Goal: Task Accomplishment & Management: Manage account settings

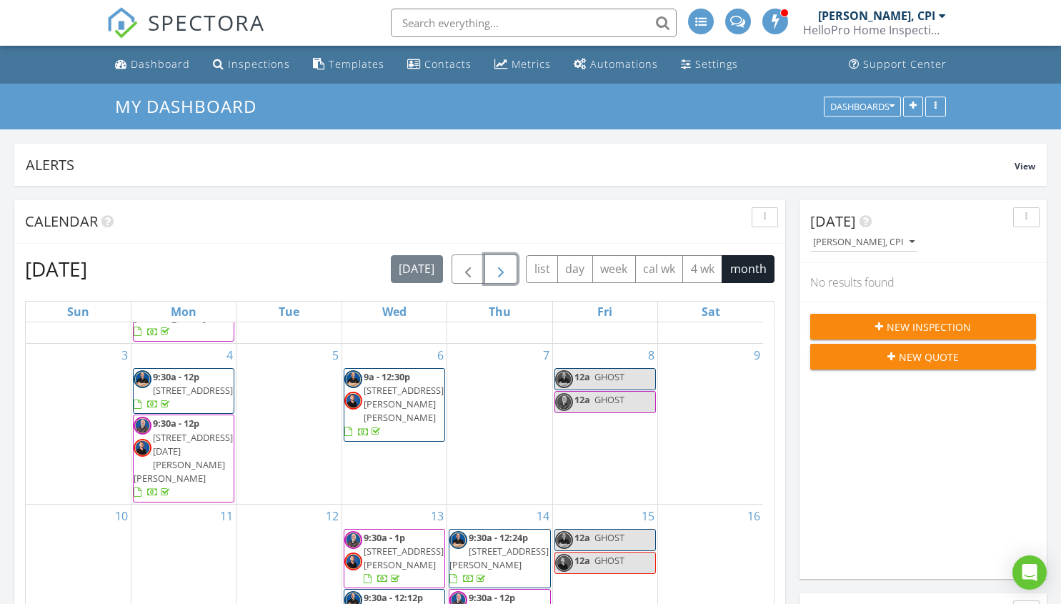
click at [503, 273] on span "button" at bounding box center [500, 269] width 17 height 17
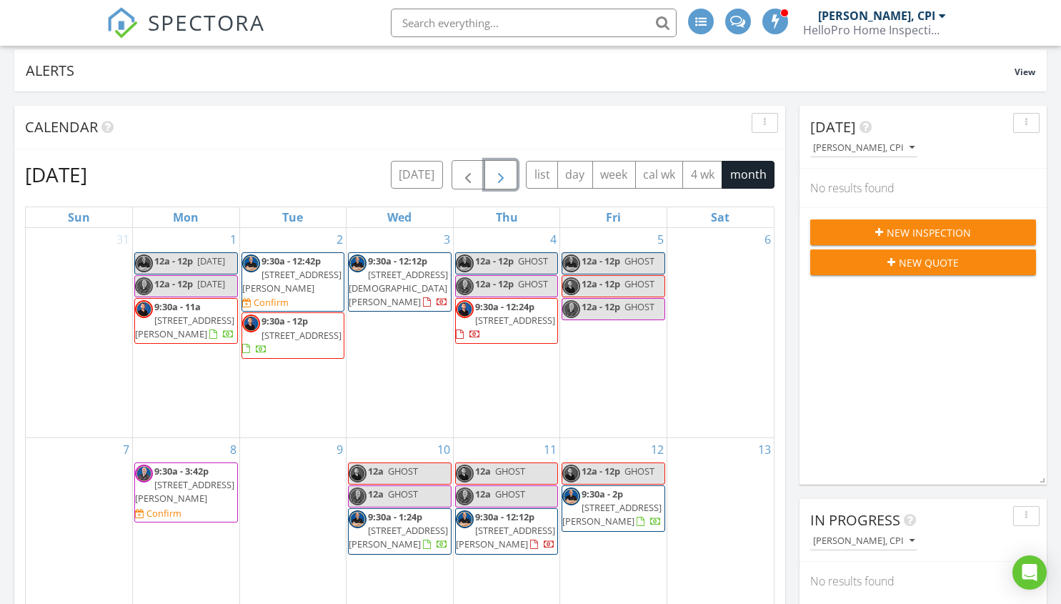
scroll to position [143, 0]
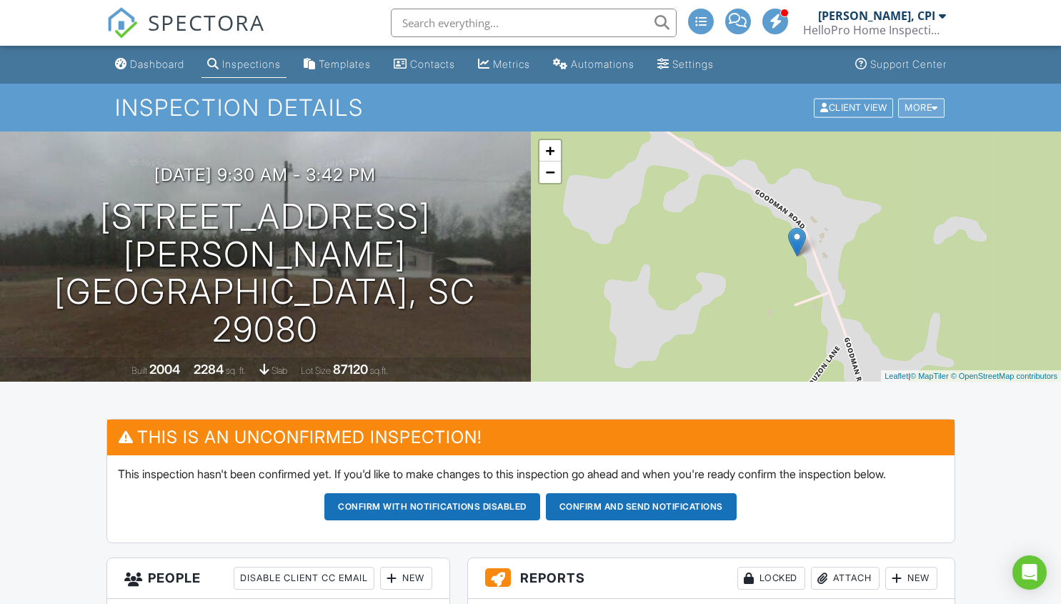
click at [934, 107] on div at bounding box center [935, 107] width 6 height 9
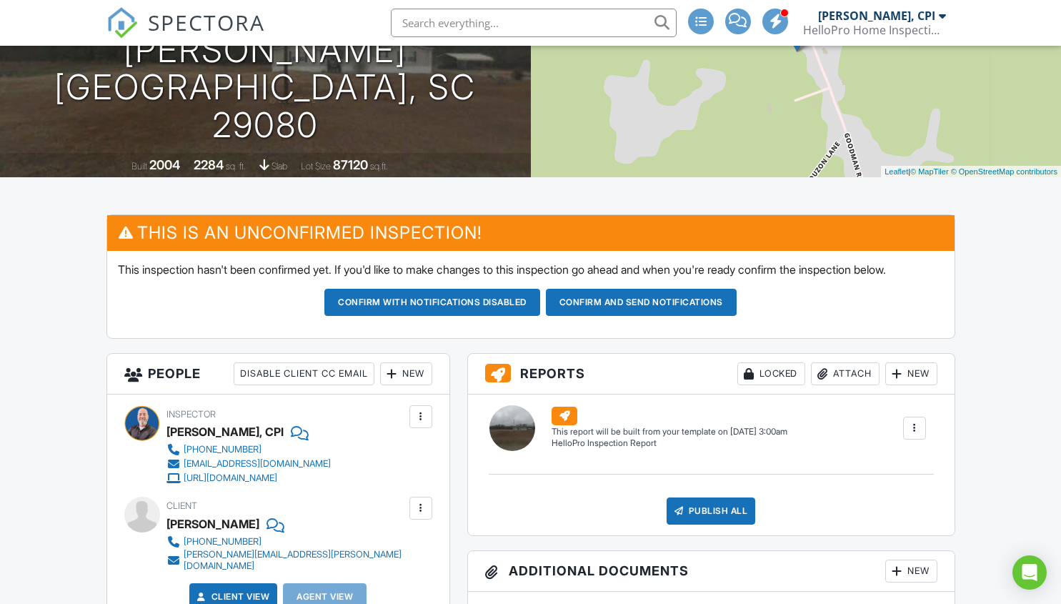
scroll to position [286, 0]
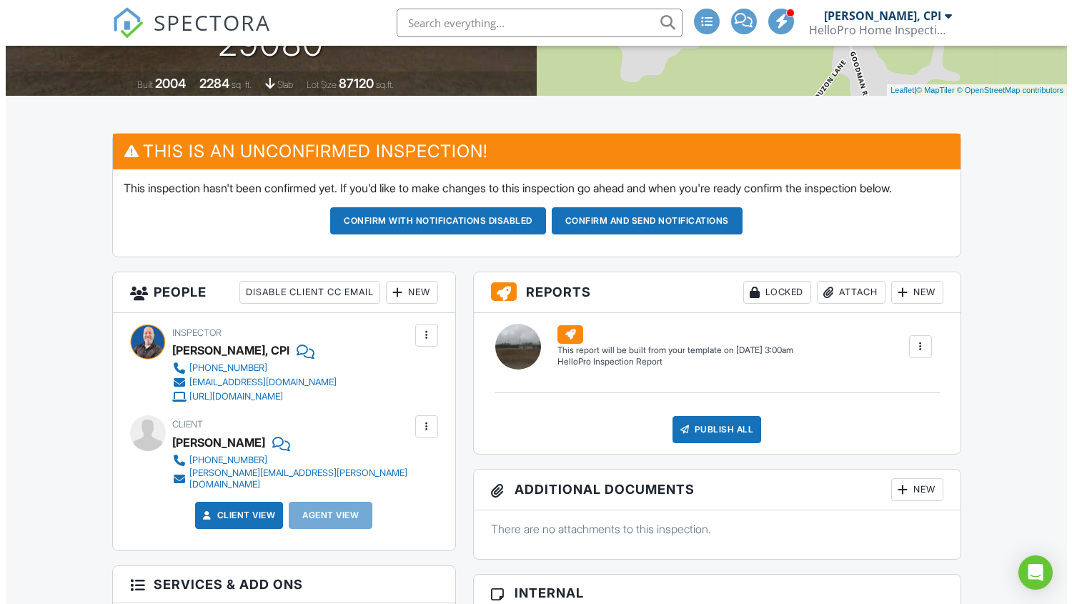
scroll to position [0, 0]
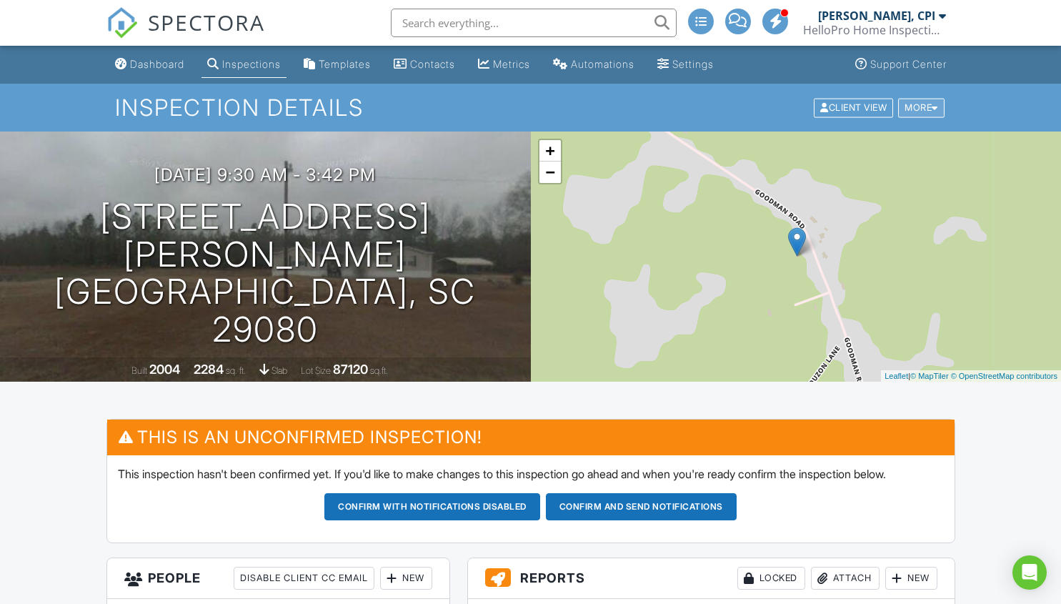
click at [937, 109] on div at bounding box center [935, 107] width 6 height 9
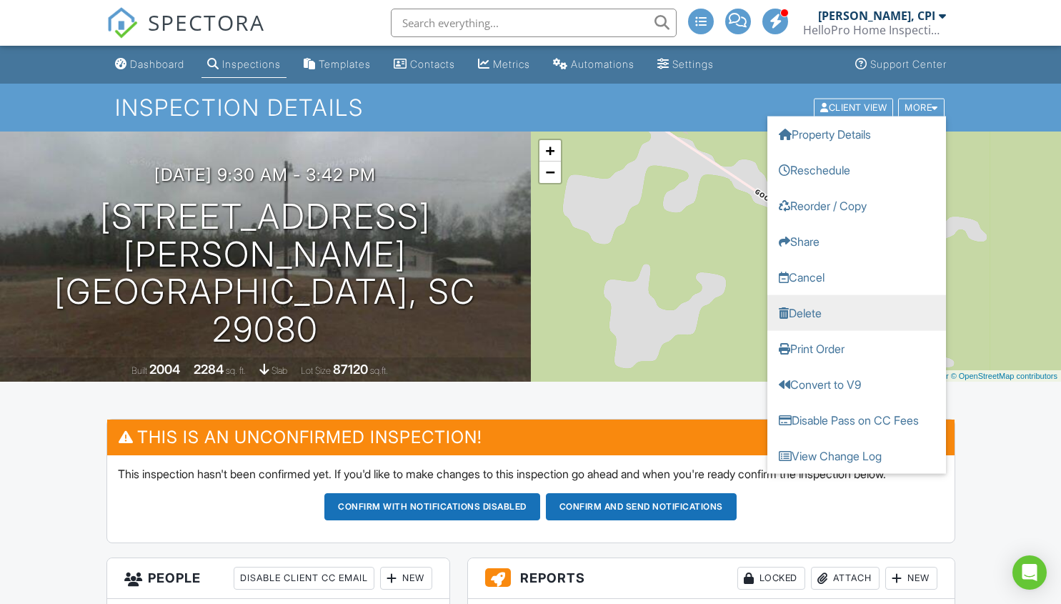
click at [807, 313] on link "Delete" at bounding box center [856, 312] width 179 height 36
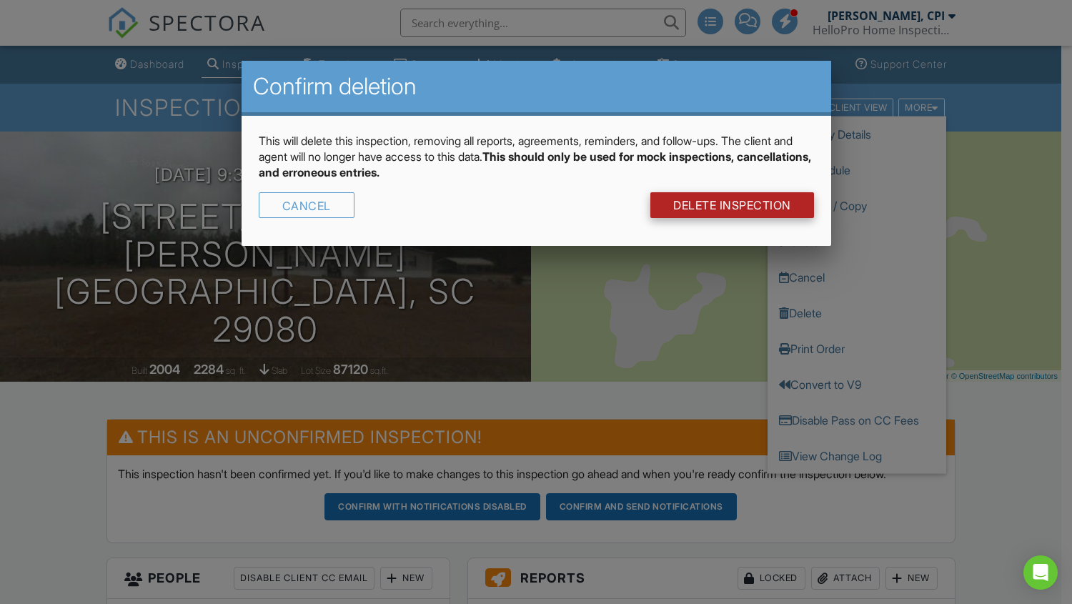
click at [691, 213] on link "DELETE Inspection" at bounding box center [732, 205] width 164 height 26
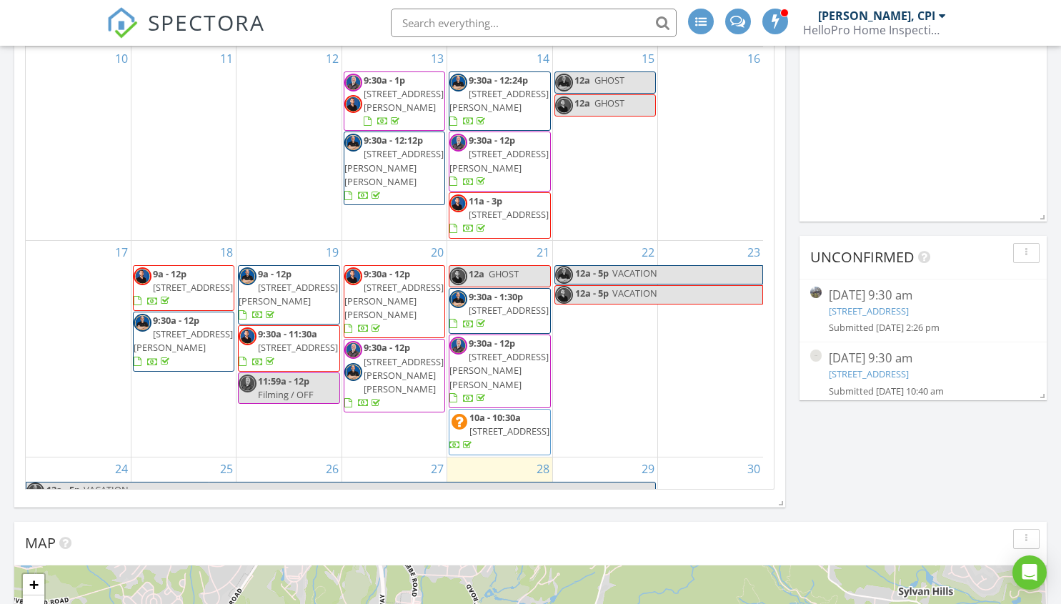
scroll to position [186, 0]
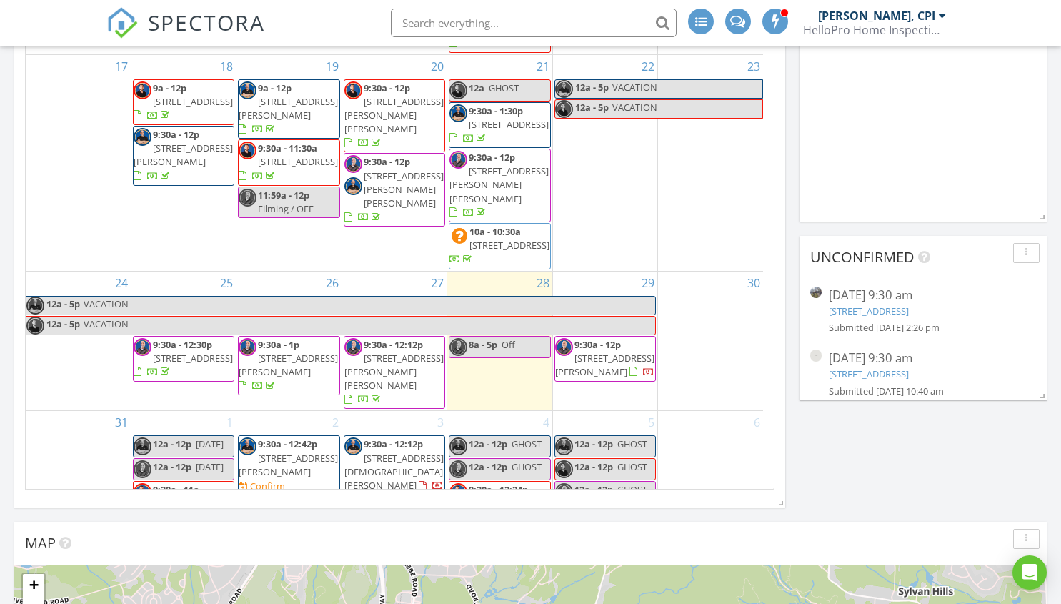
click at [850, 460] on div "Today James Andrews, CPI No results found New Inspection New Quote In Progress …" at bounding box center [530, 479] width 1061 height 1872
click at [897, 162] on div "In Progress James Andrews, CPI No results found" at bounding box center [922, 85] width 247 height 271
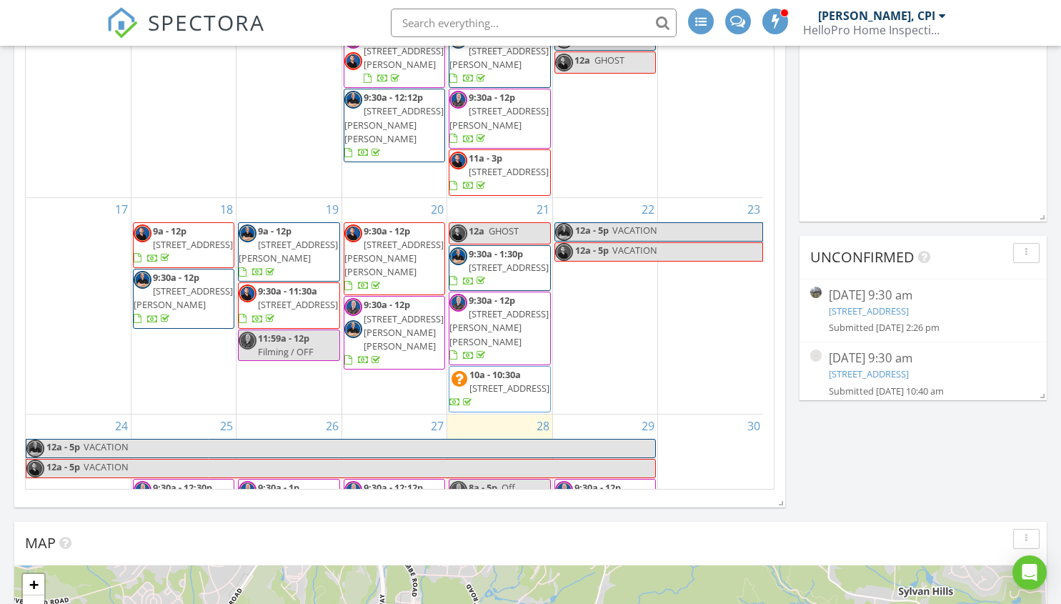
scroll to position [0, 0]
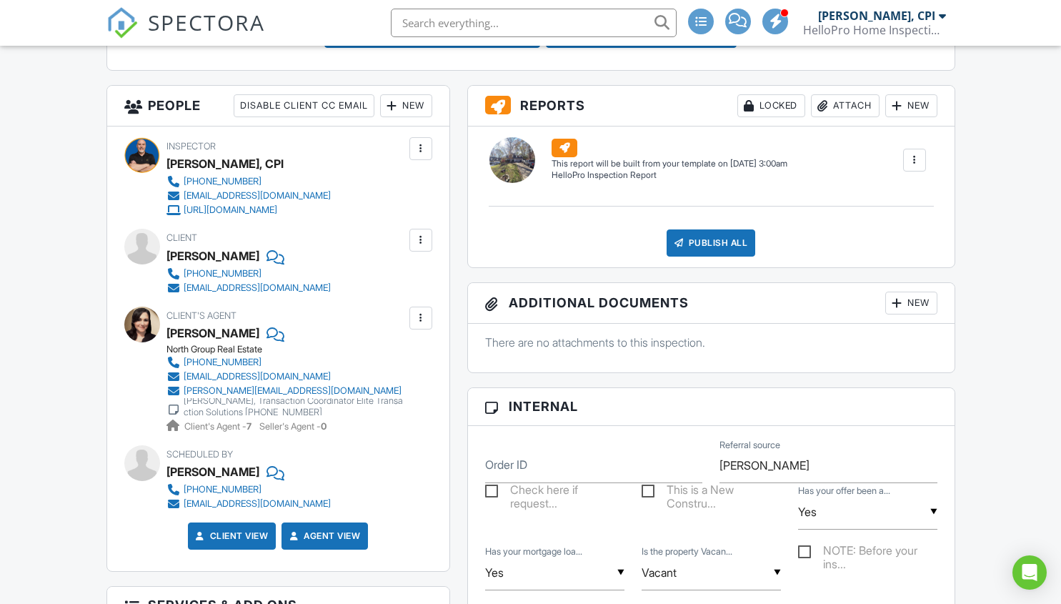
scroll to position [500, 0]
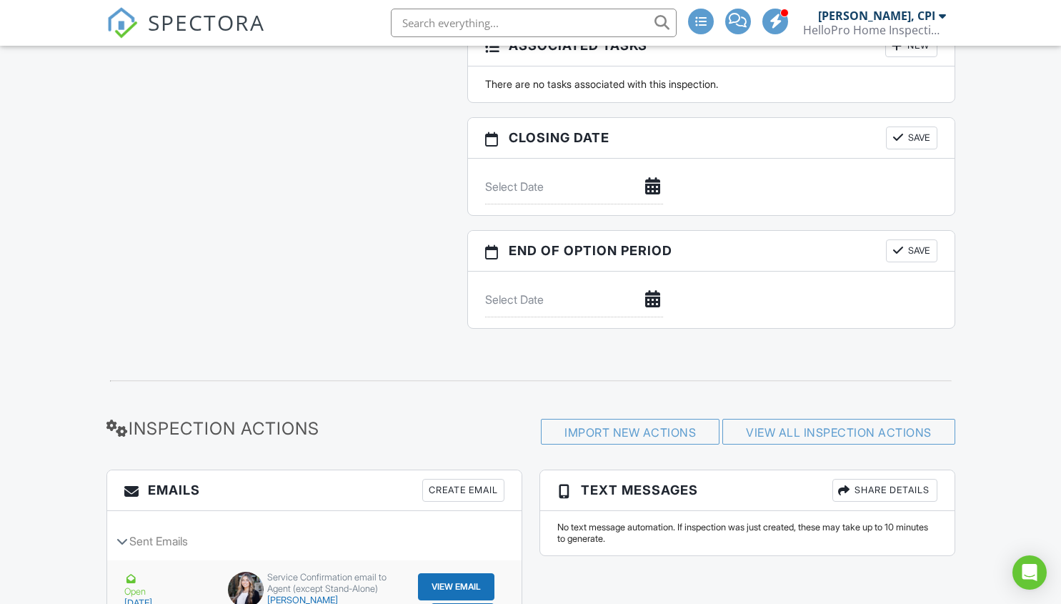
scroll to position [1730, 0]
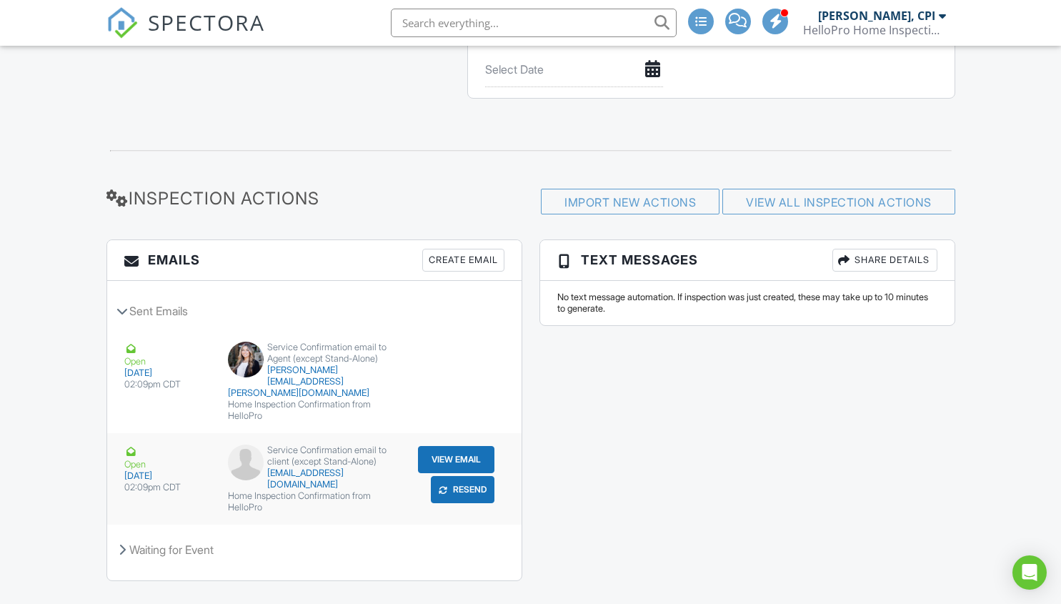
click at [467, 476] on button "Resend" at bounding box center [463, 489] width 64 height 27
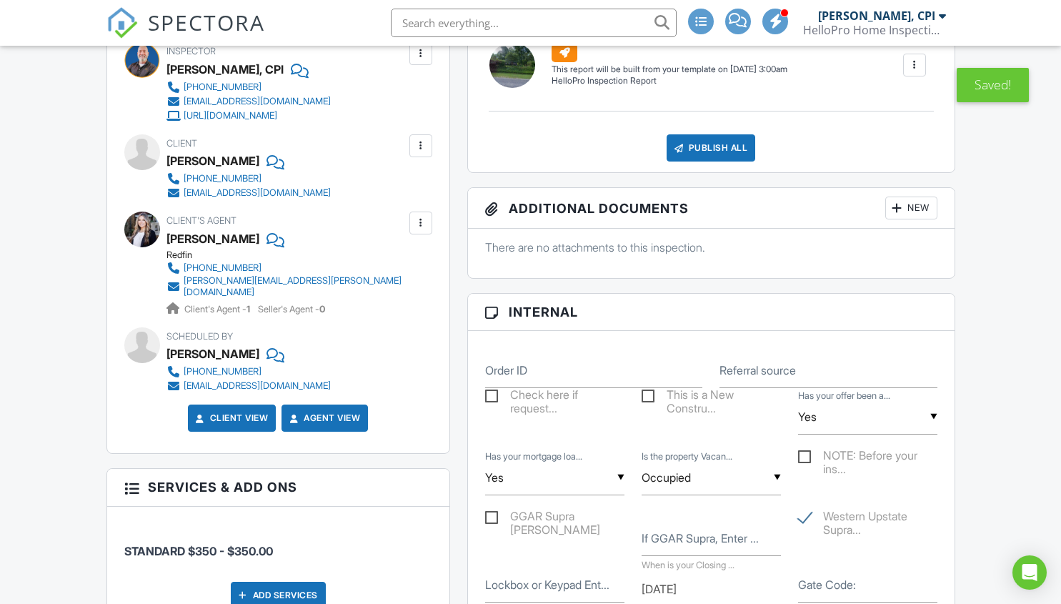
click at [419, 143] on div at bounding box center [421, 146] width 14 height 14
click at [384, 191] on li "Edit" at bounding box center [387, 189] width 73 height 36
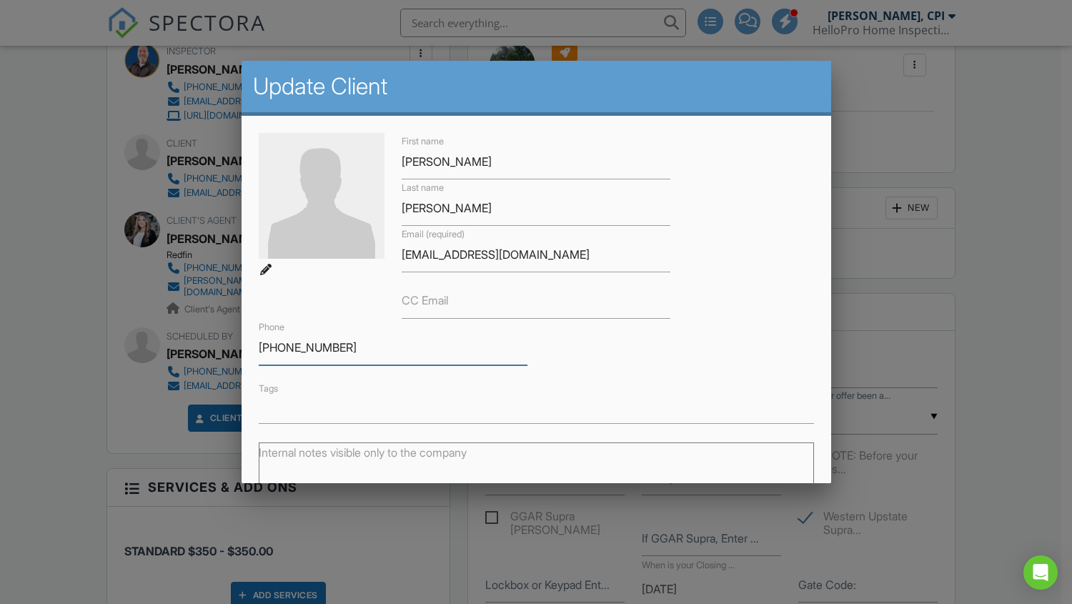
drag, startPoint x: 356, startPoint y: 345, endPoint x: 171, endPoint y: 347, distance: 184.3
click at [67, 425] on div at bounding box center [536, 306] width 1072 height 754
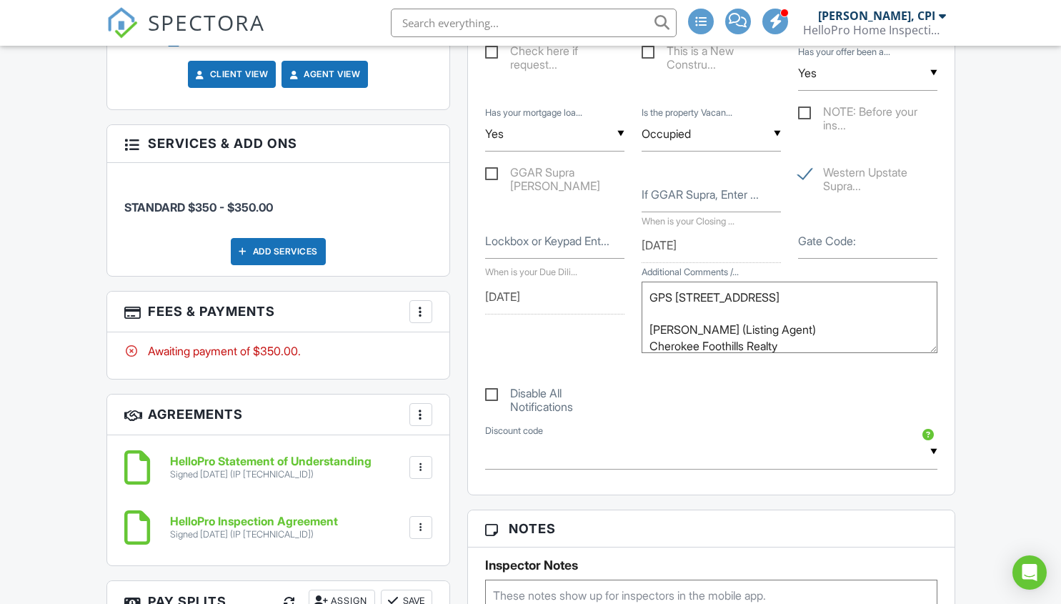
scroll to position [857, 0]
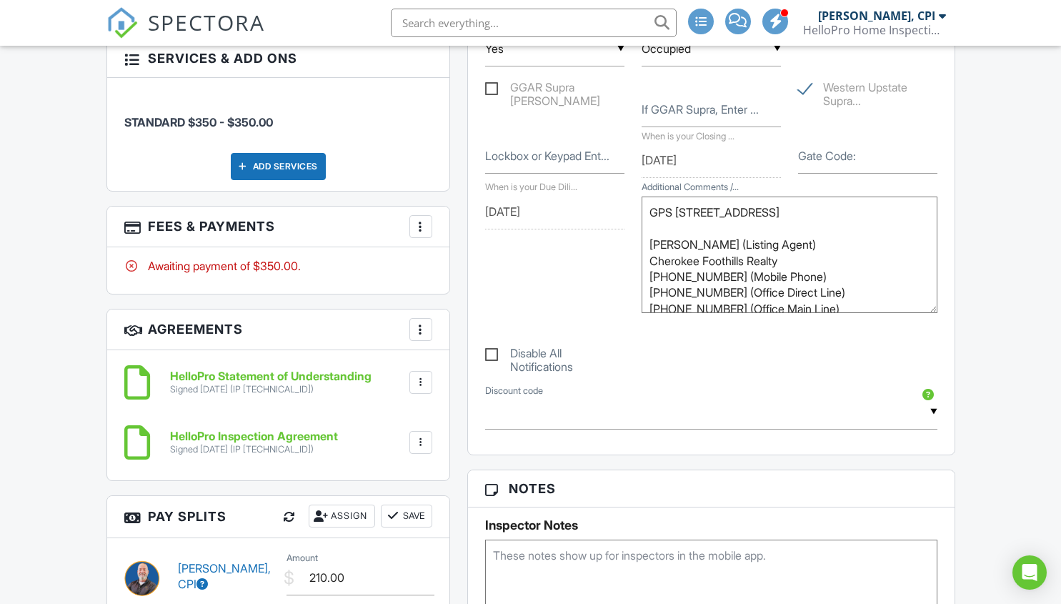
drag, startPoint x: 934, startPoint y: 265, endPoint x: 948, endPoint y: 310, distance: 47.0
click at [948, 310] on div "Order ID Referral source Check here if request... This is a New Constru... ▼ Ye…" at bounding box center [711, 178] width 487 height 552
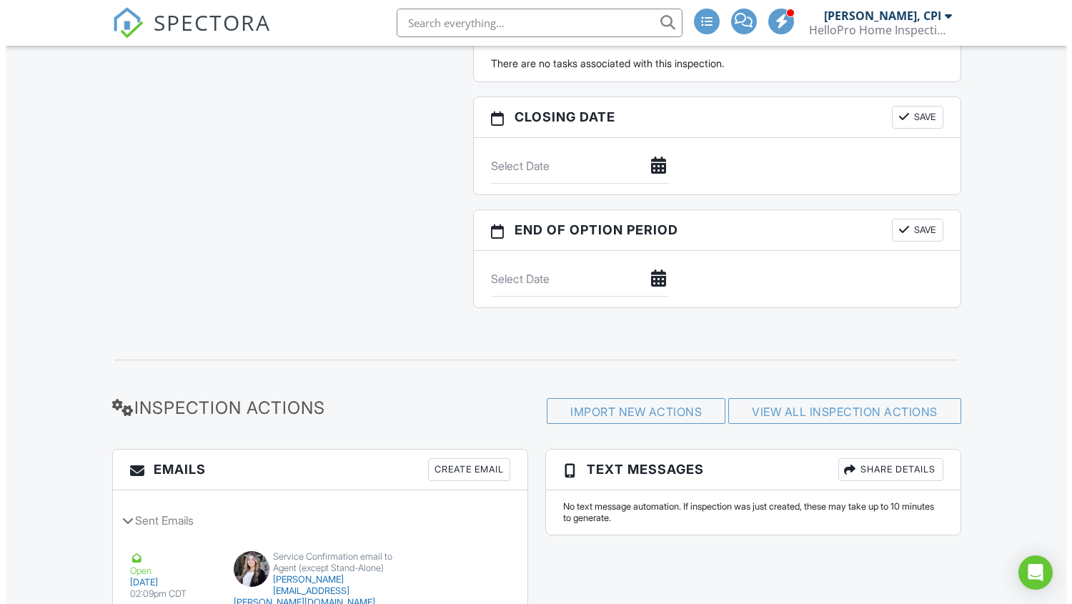
scroll to position [1643, 0]
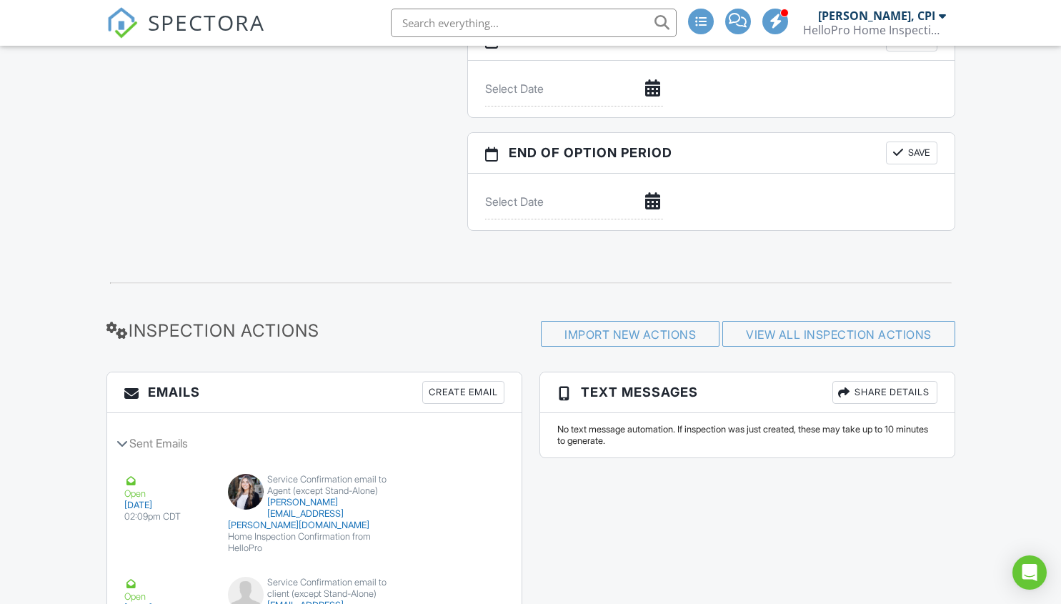
click at [872, 390] on div "Share Details" at bounding box center [884, 392] width 105 height 23
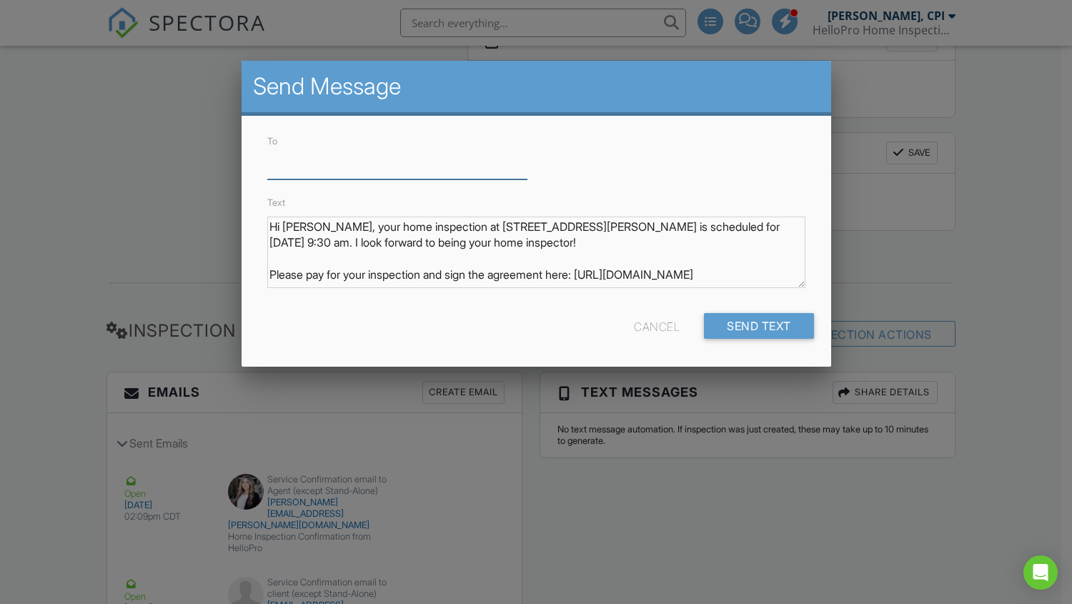
paste input "541-749-8568"
type input "541-749-8568"
click at [747, 324] on div "Send Text" at bounding box center [759, 326] width 110 height 26
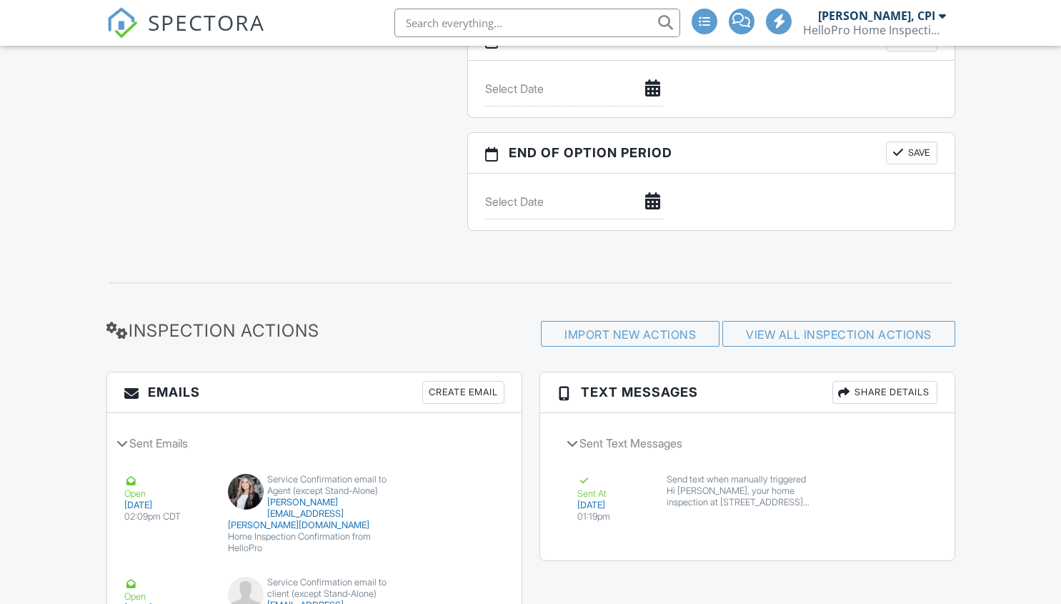
scroll to position [1643, 0]
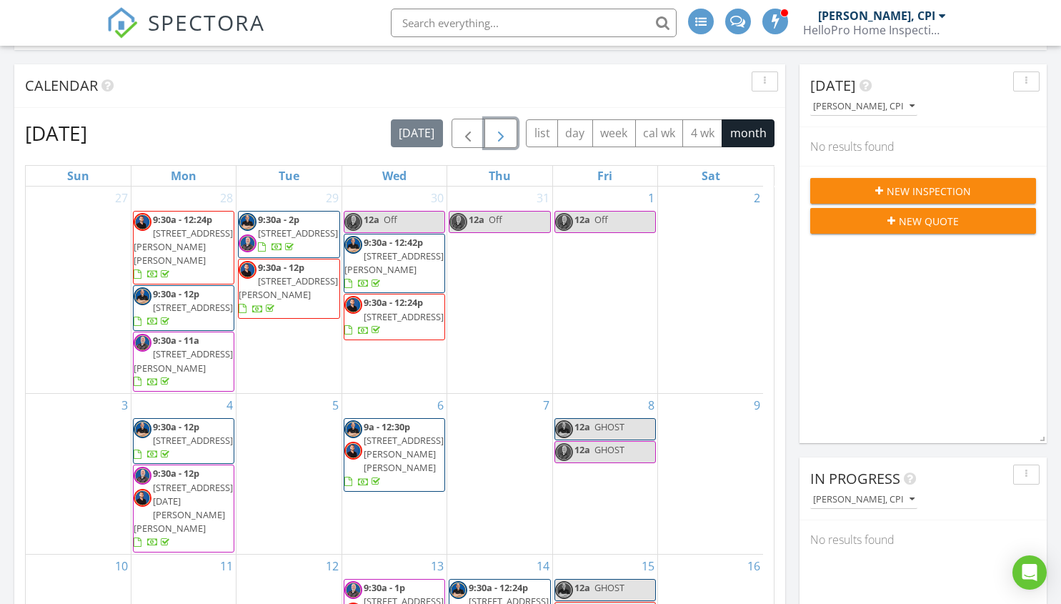
drag, startPoint x: 498, startPoint y: 130, endPoint x: 493, endPoint y: 157, distance: 27.6
click at [500, 134] on span "button" at bounding box center [500, 133] width 17 height 17
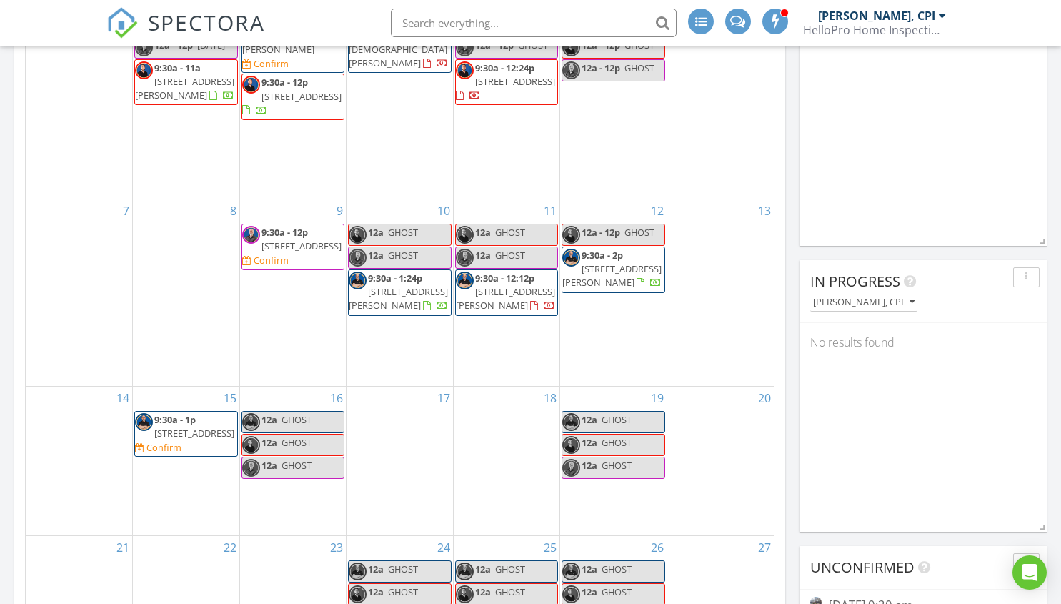
scroll to position [350, 0]
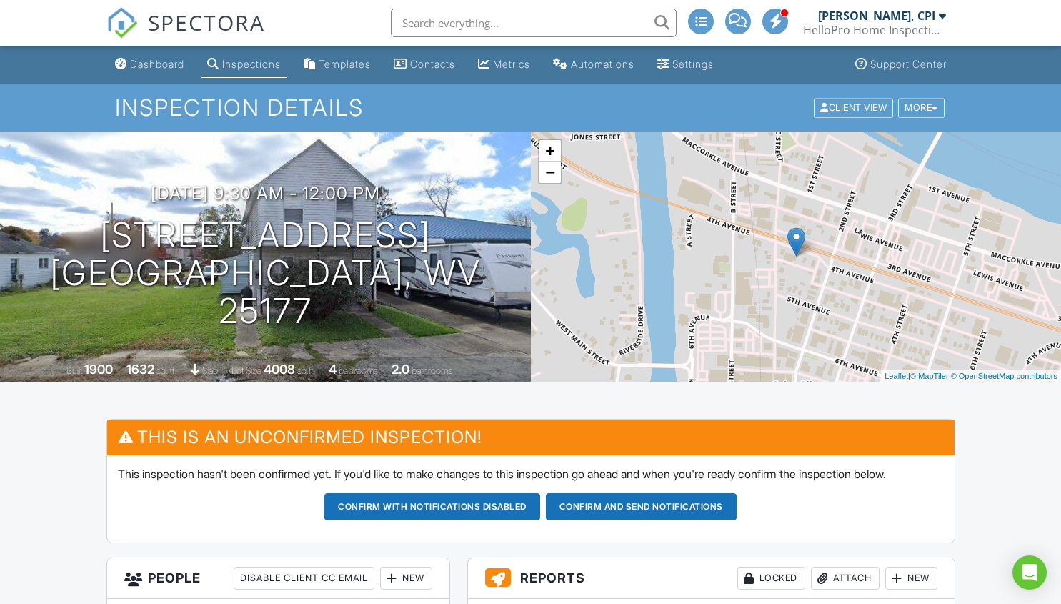
drag, startPoint x: 943, startPoint y: 16, endPoint x: 927, endPoint y: 36, distance: 24.9
click at [942, 16] on div at bounding box center [942, 15] width 7 height 11
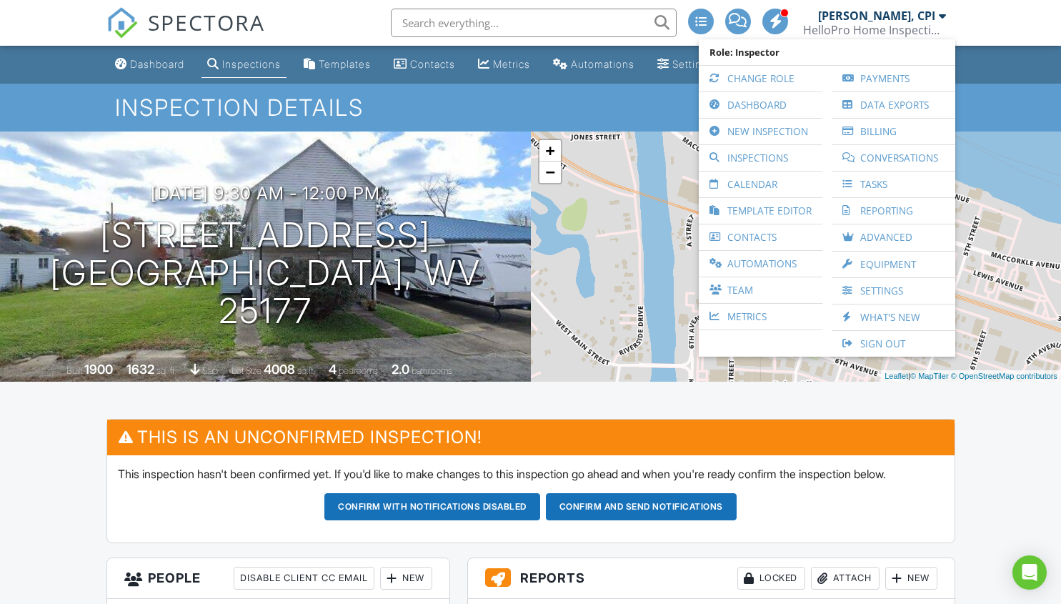
click at [1002, 28] on nav "SPECTORA James Andrews, CPI HelloPro Home Inspections LLC Role: Inspector Chang…" at bounding box center [530, 23] width 1061 height 46
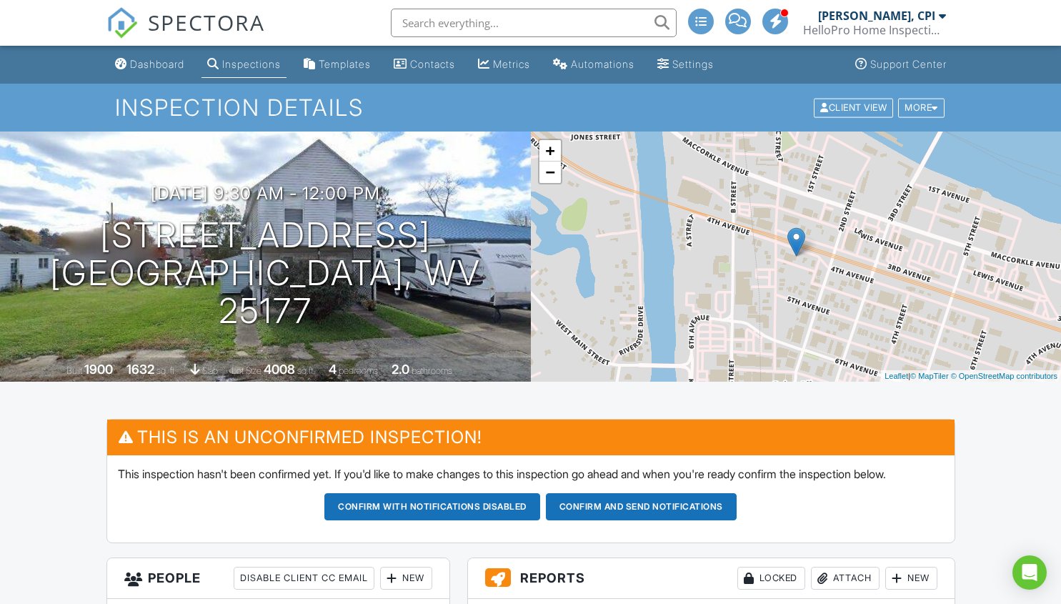
click at [939, 13] on div at bounding box center [942, 15] width 7 height 11
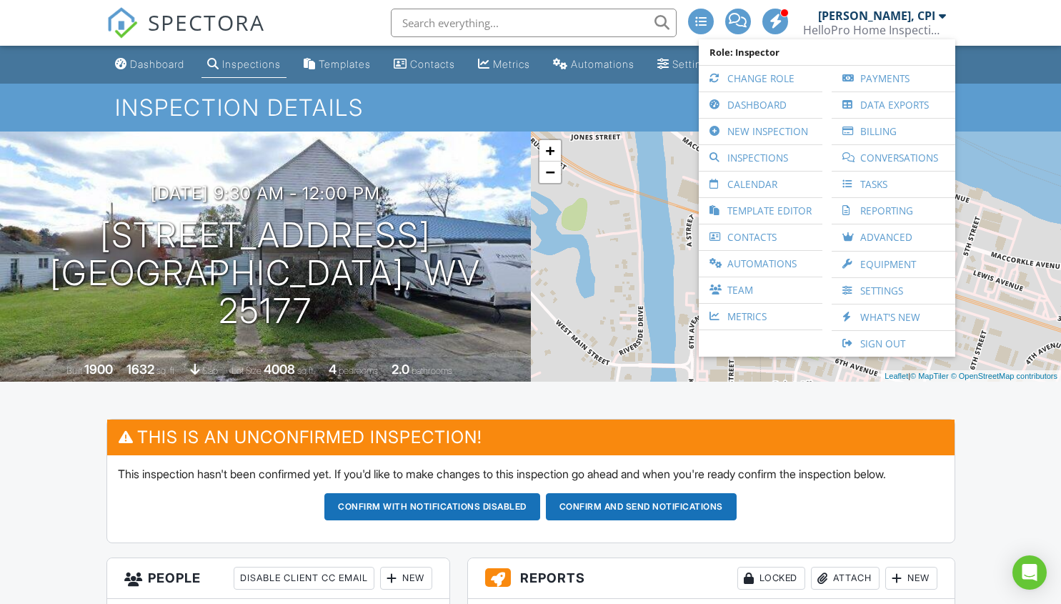
drag, startPoint x: 984, startPoint y: 15, endPoint x: 959, endPoint y: 48, distance: 40.9
click at [984, 16] on nav "SPECTORA James Andrews, CPI HelloPro Home Inspections LLC Role: Inspector Chang…" at bounding box center [530, 23] width 1061 height 46
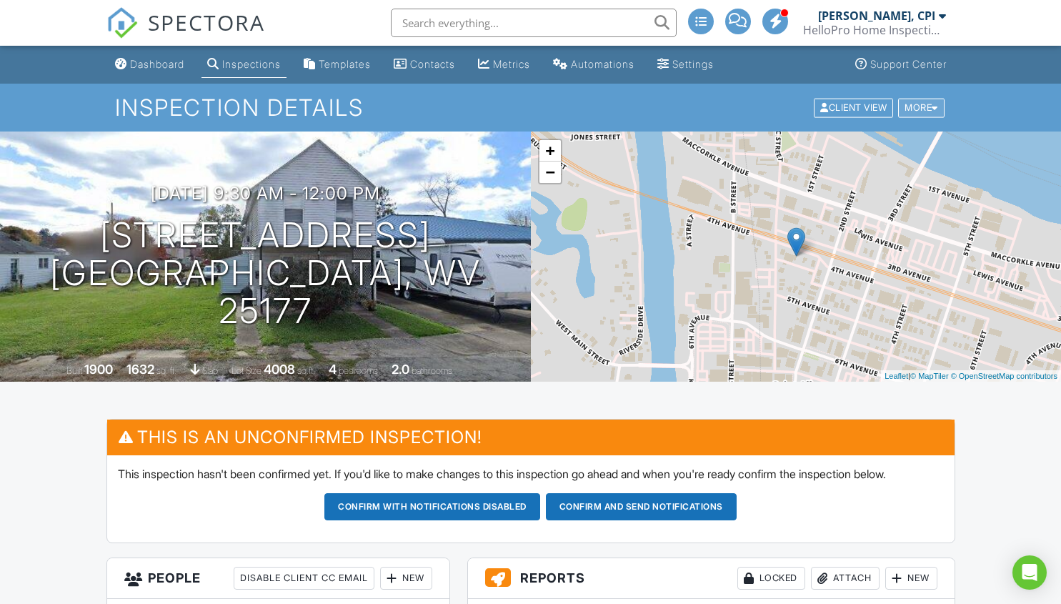
click at [939, 101] on div "More" at bounding box center [921, 107] width 46 height 19
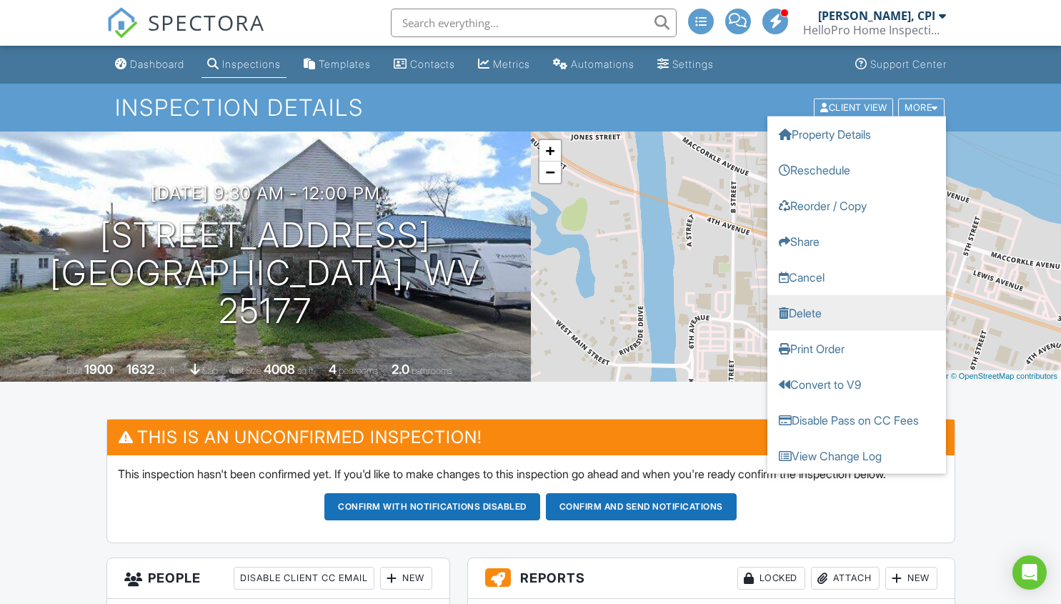
click at [794, 307] on link "Delete" at bounding box center [856, 312] width 179 height 36
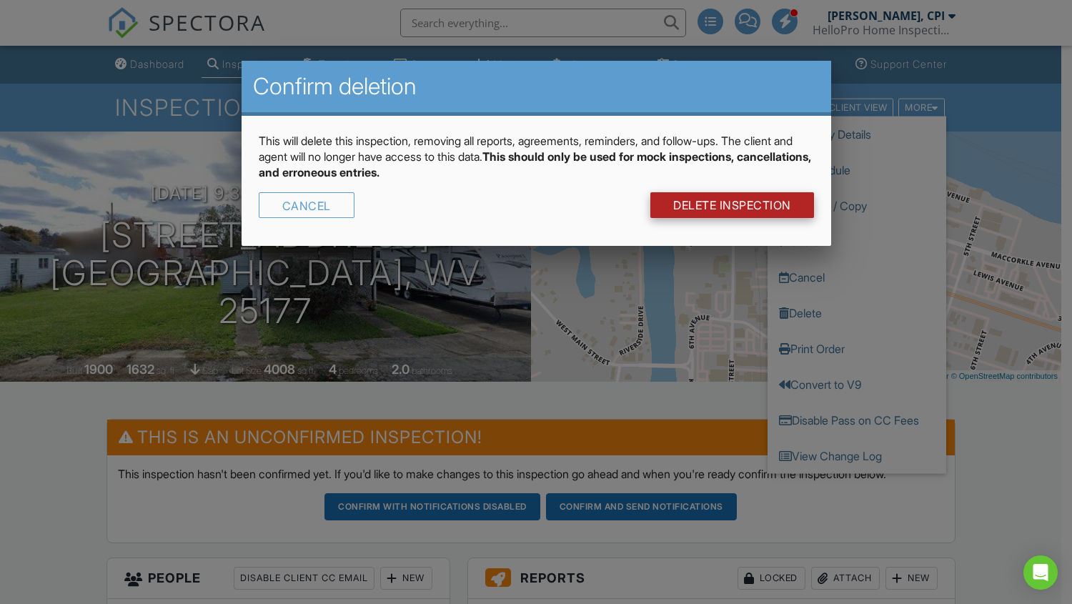
click at [729, 201] on link "DELETE Inspection" at bounding box center [732, 205] width 164 height 26
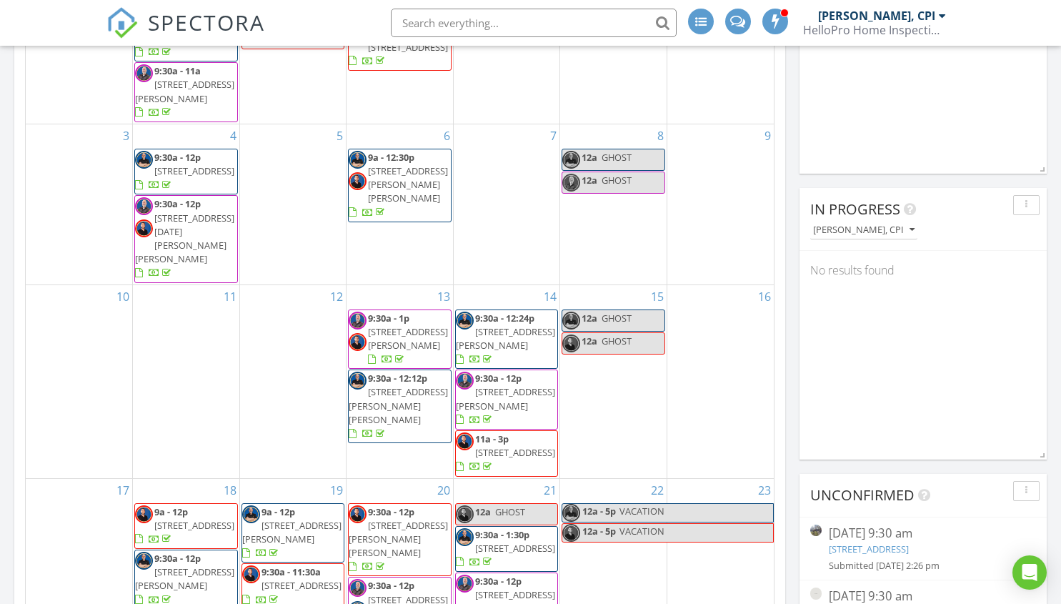
scroll to position [429, 0]
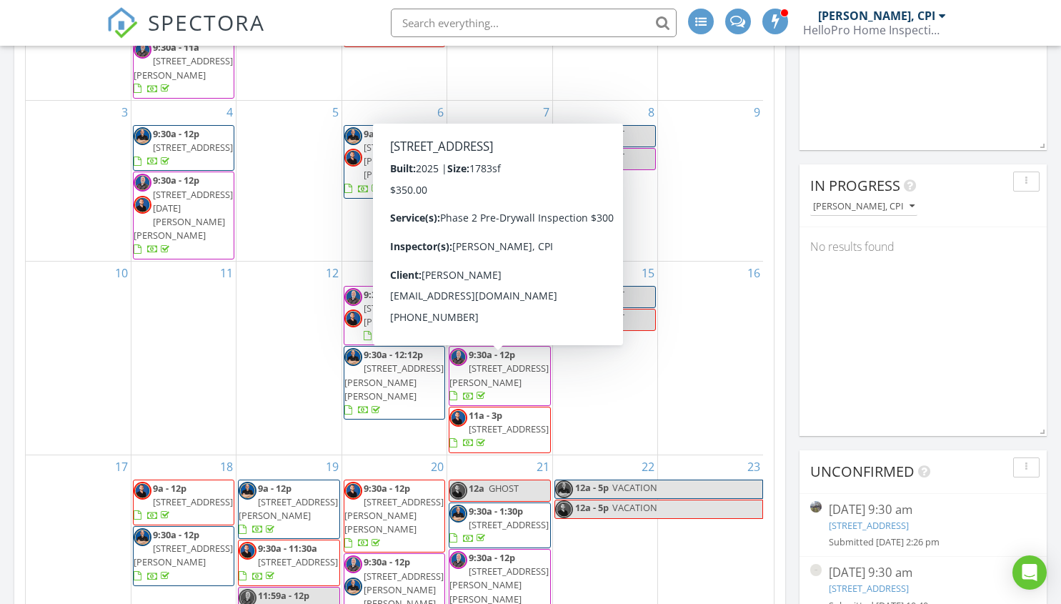
click at [842, 351] on div "In Progress [PERSON_NAME], CPI No results found" at bounding box center [922, 299] width 247 height 271
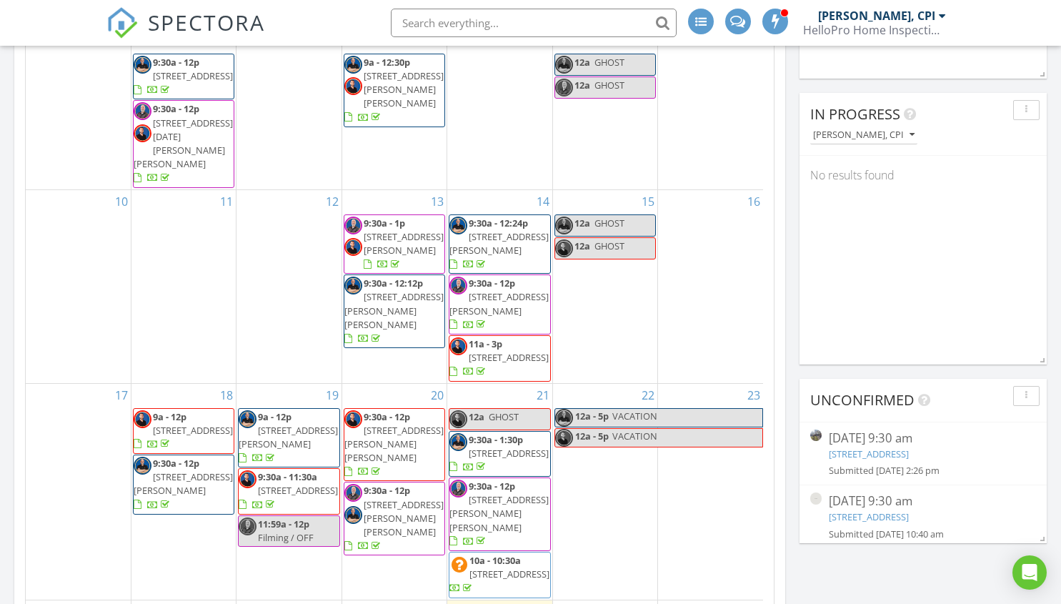
scroll to position [0, 0]
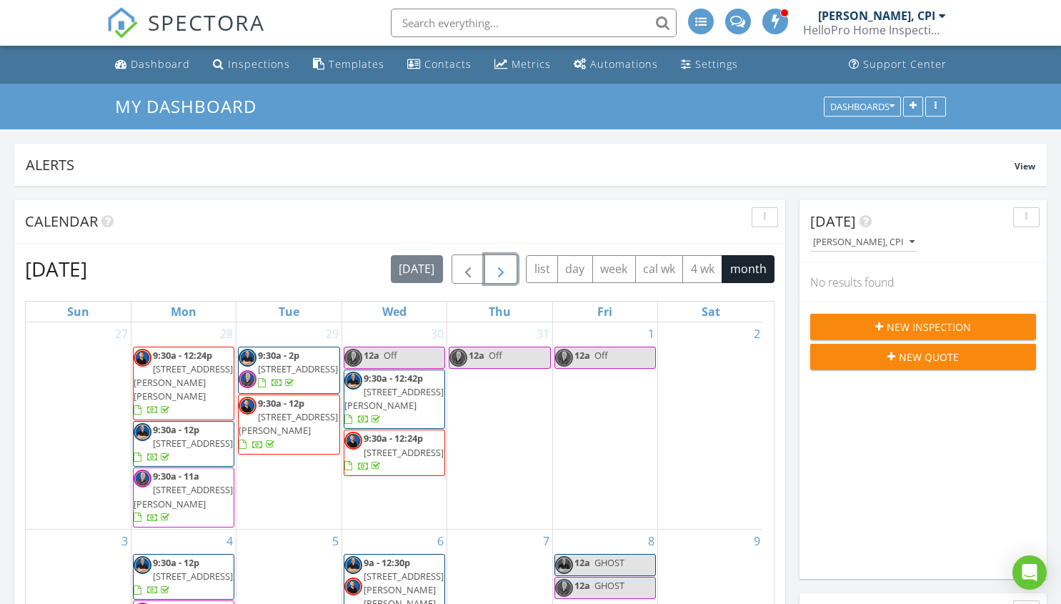
click at [498, 271] on span "button" at bounding box center [500, 269] width 17 height 17
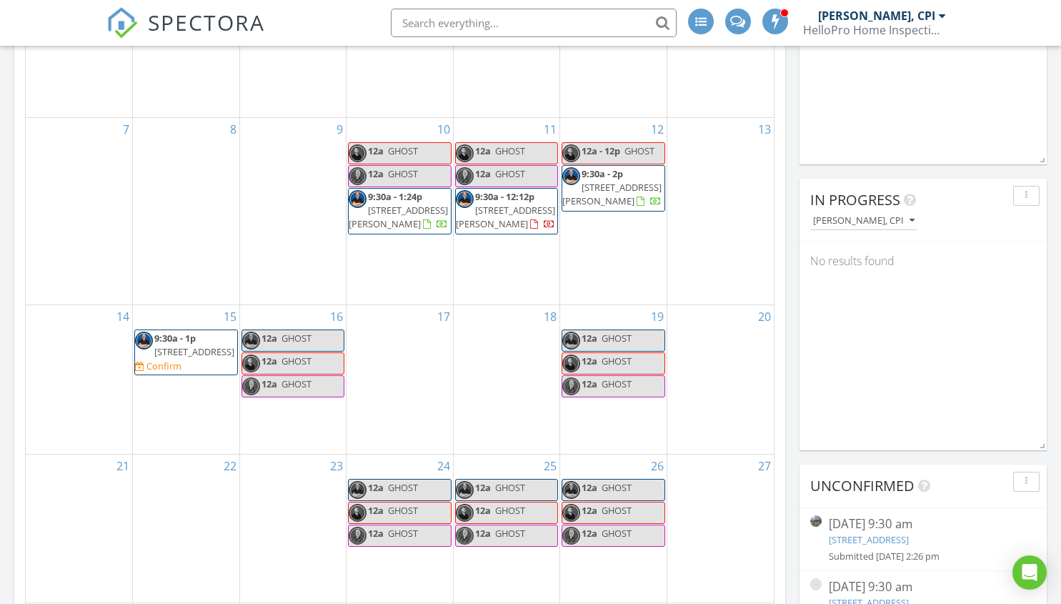
scroll to position [429, 0]
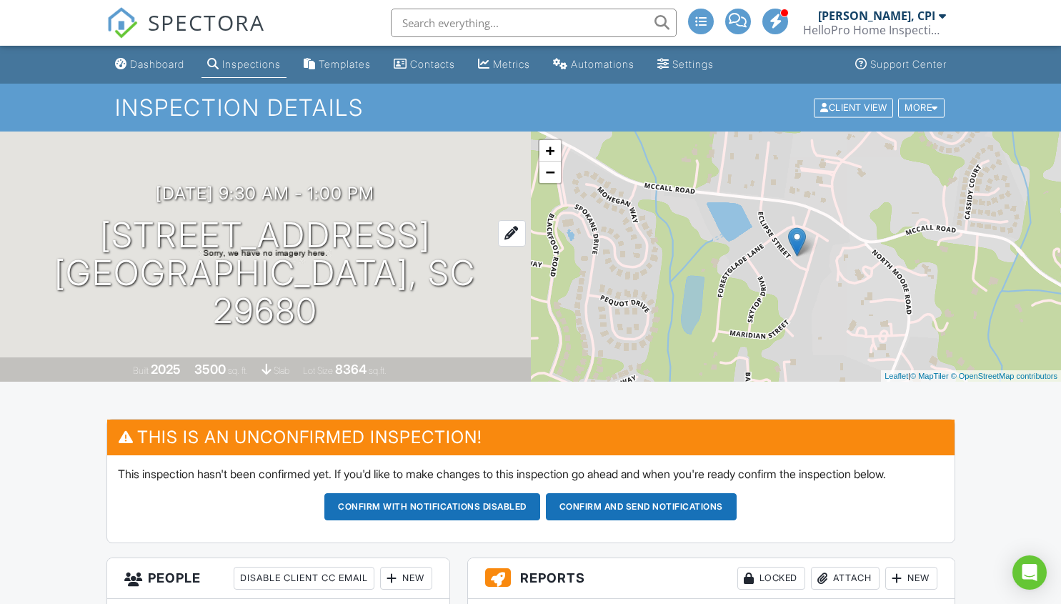
click at [236, 265] on h1 "[STREET_ADDRESS] [GEOGRAPHIC_DATA], SC 29680" at bounding box center [265, 272] width 485 height 113
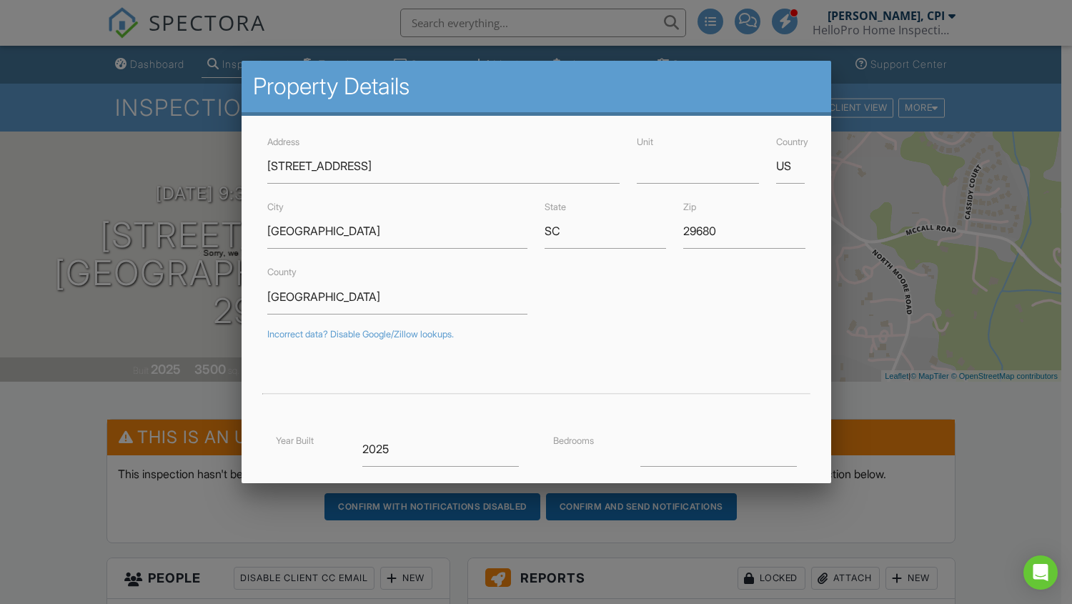
drag, startPoint x: 30, startPoint y: 424, endPoint x: 385, endPoint y: 39, distance: 523.2
click at [31, 421] on div at bounding box center [536, 306] width 1072 height 754
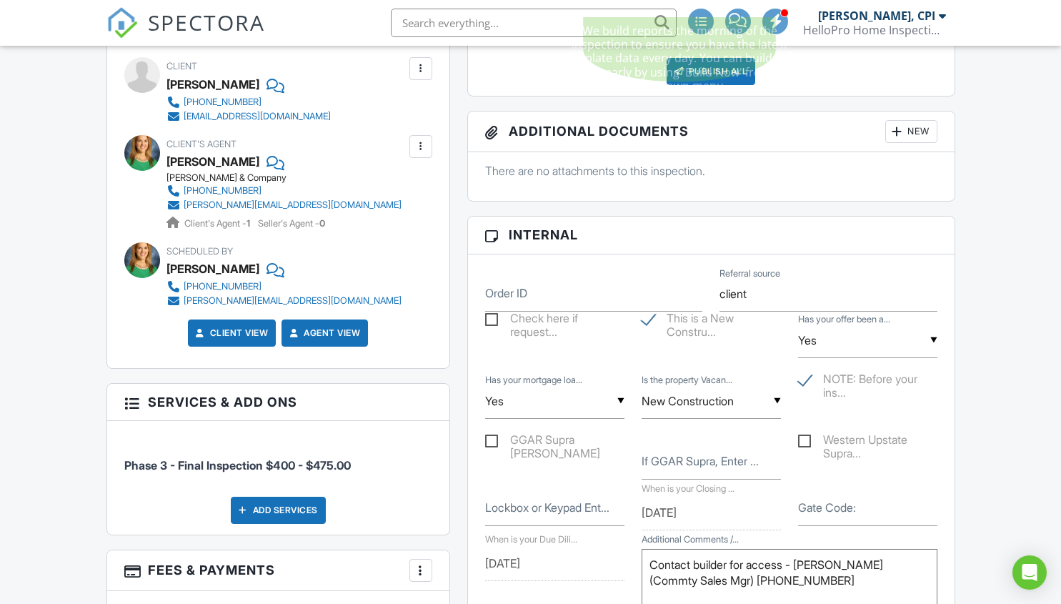
scroll to position [714, 0]
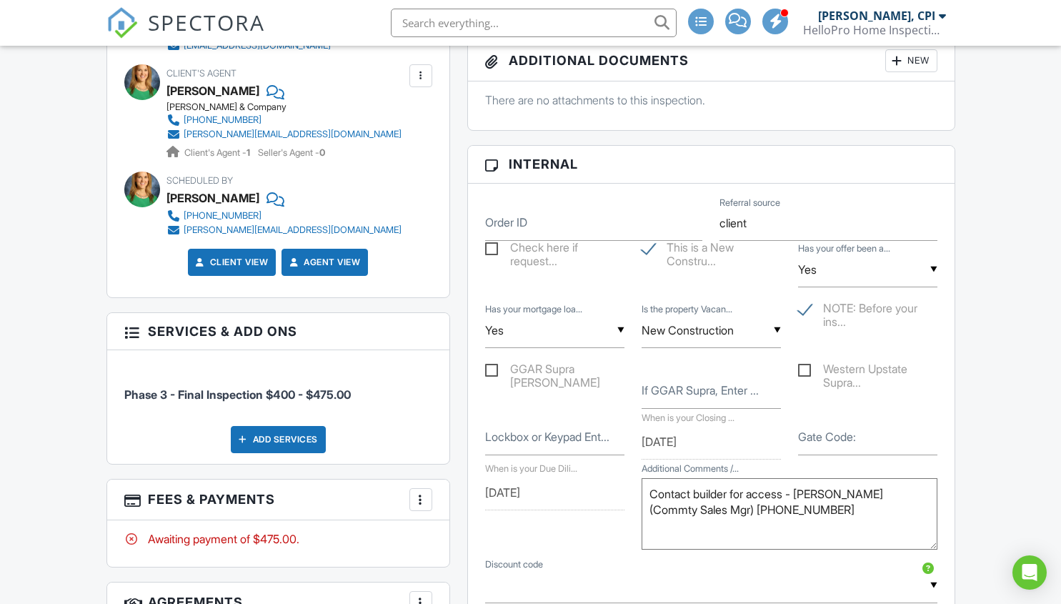
click at [889, 494] on textarea "Contact builder for access - [PERSON_NAME] (Commty Sales Mgr) [PHONE_NUMBER]" at bounding box center [790, 513] width 296 height 71
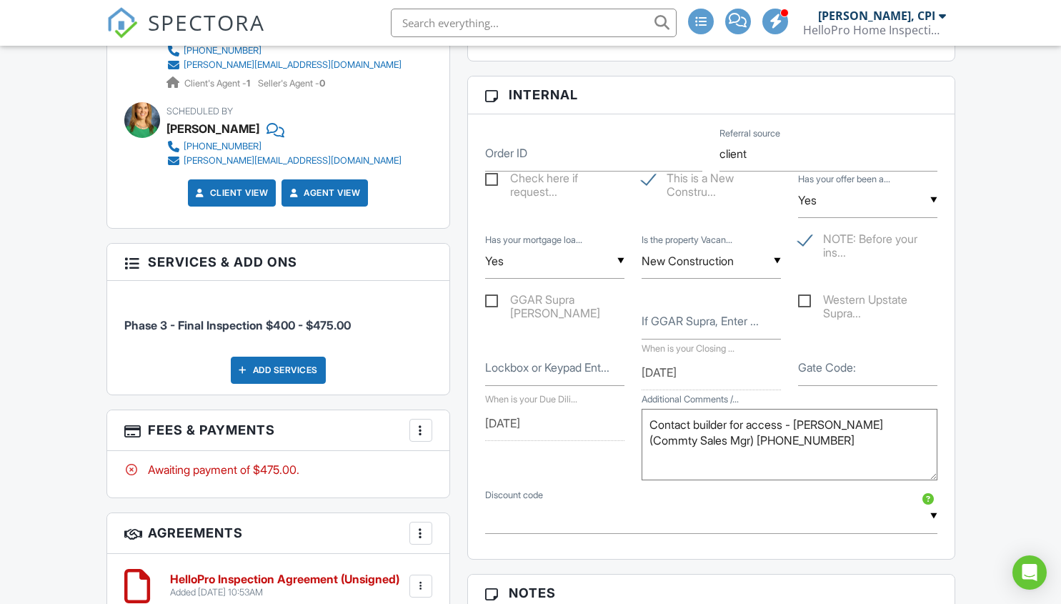
scroll to position [786, 0]
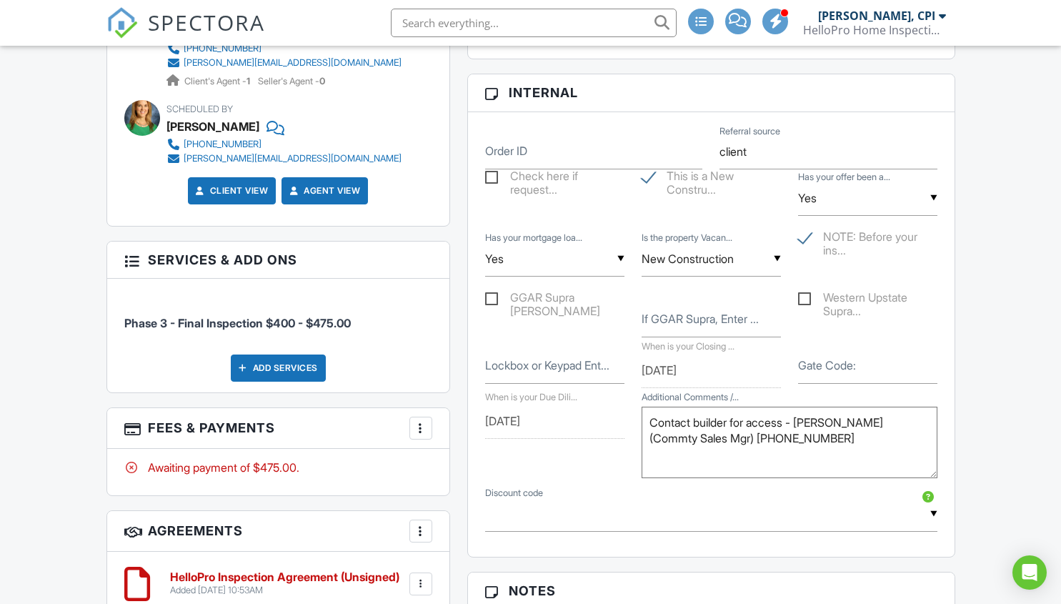
drag, startPoint x: 804, startPoint y: 421, endPoint x: 883, endPoint y: 424, distance: 78.6
click at [883, 424] on textarea "Contact builder for access - [PERSON_NAME] (Commty Sales Mgr) [PHONE_NUMBER]" at bounding box center [790, 441] width 296 height 71
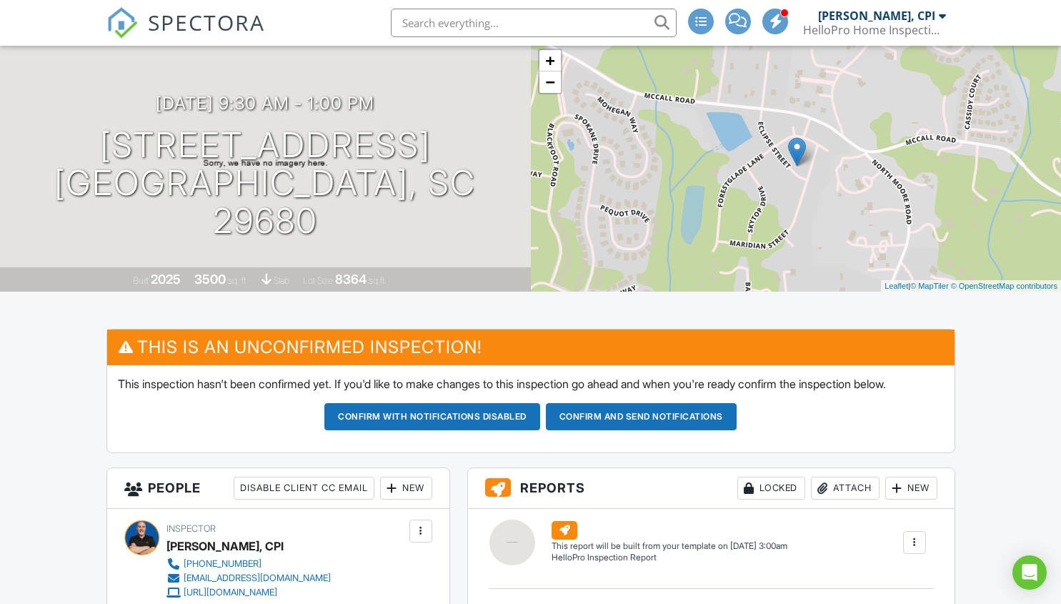
scroll to position [0, 0]
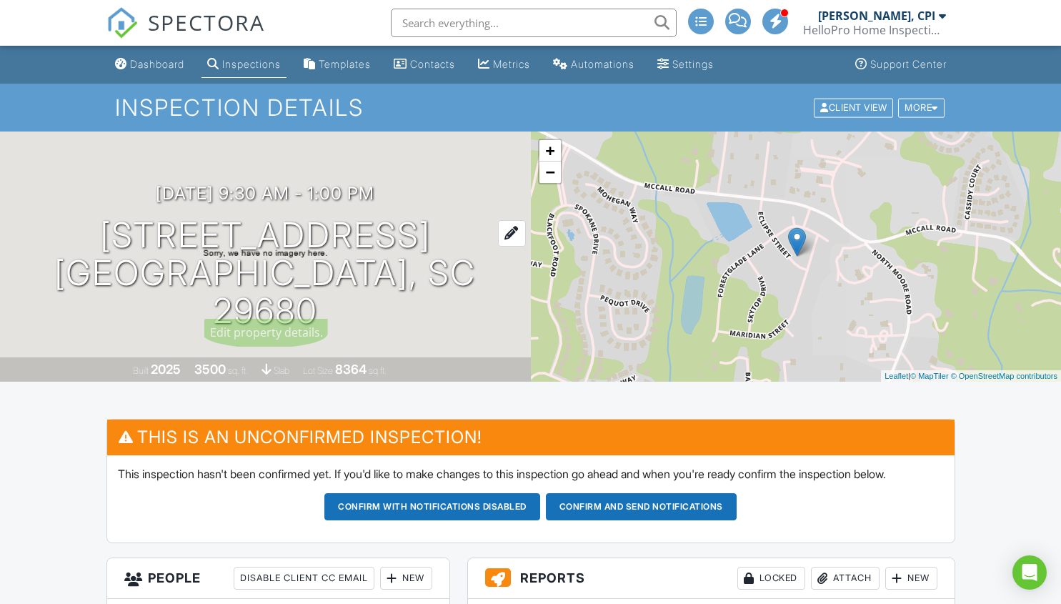
click at [220, 249] on h1 "[STREET_ADDRESS] [GEOGRAPHIC_DATA], SC 29680" at bounding box center [265, 272] width 485 height 113
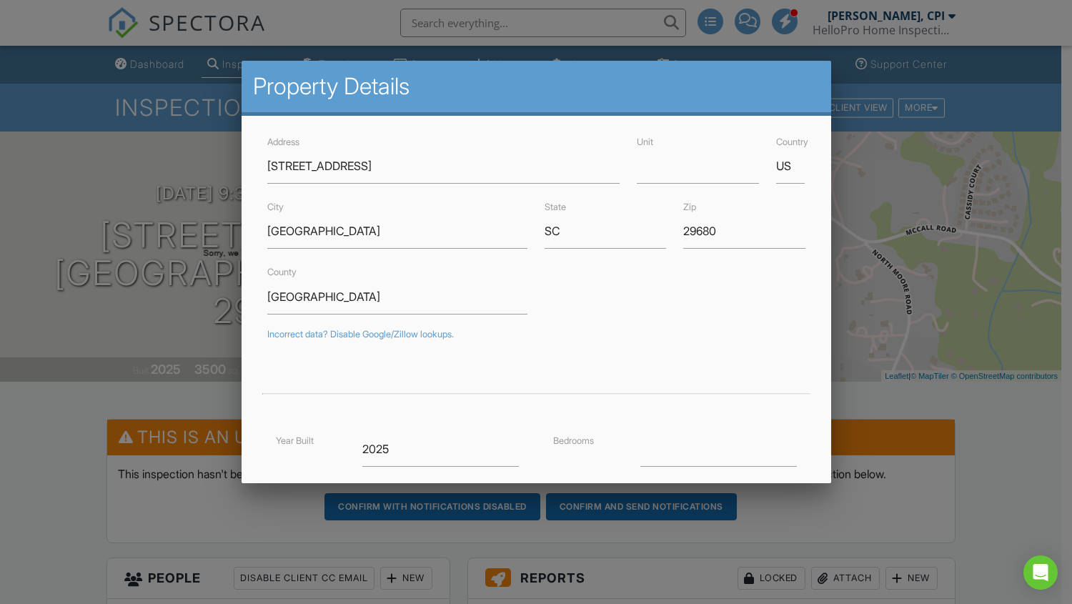
drag, startPoint x: 60, startPoint y: 439, endPoint x: 126, endPoint y: 331, distance: 127.3
click at [60, 439] on div at bounding box center [536, 306] width 1072 height 754
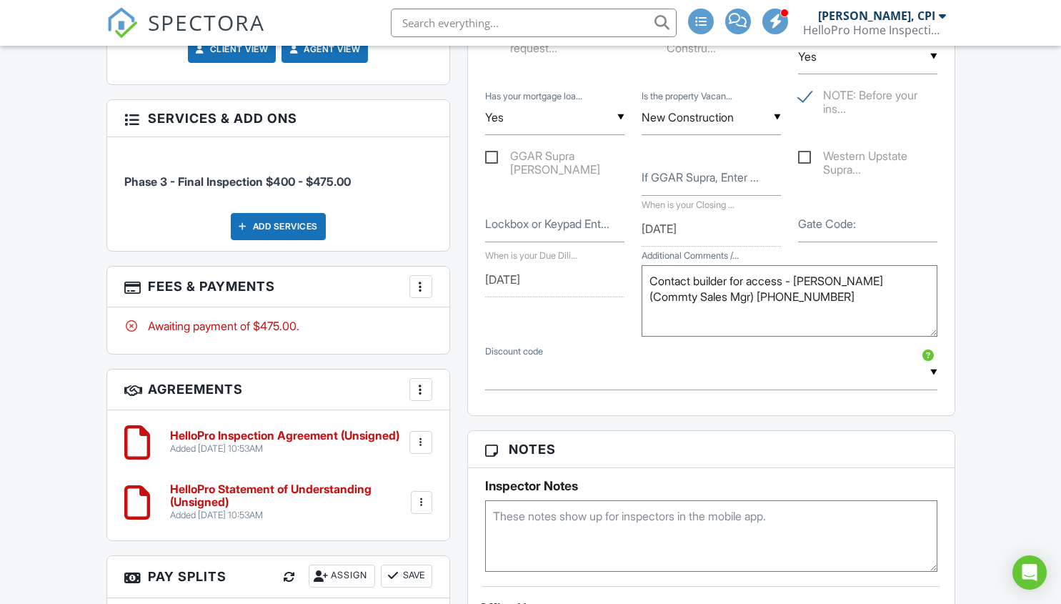
scroll to position [929, 0]
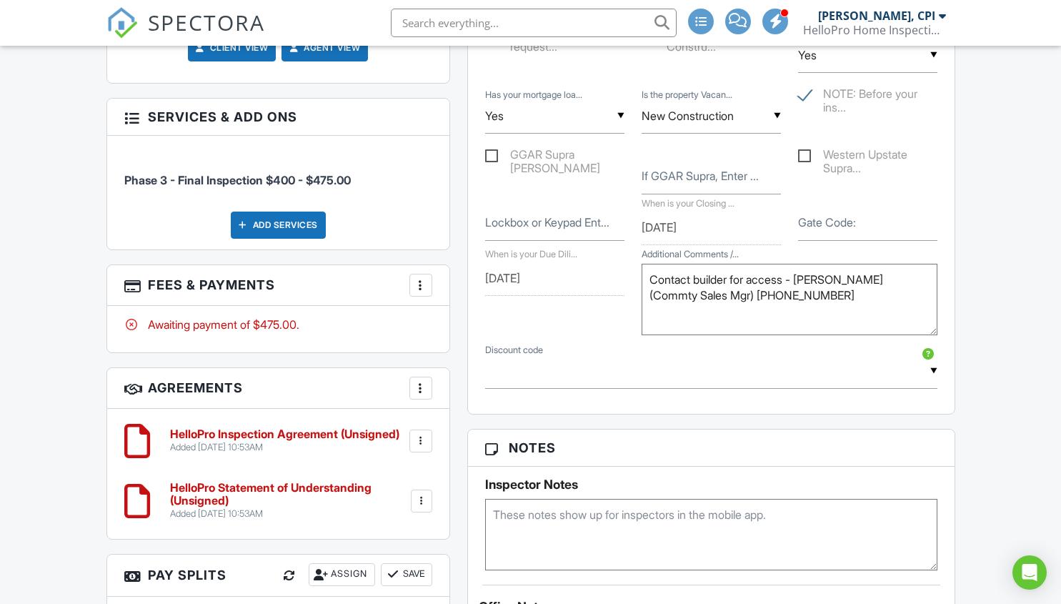
drag, startPoint x: 647, startPoint y: 276, endPoint x: 644, endPoint y: 301, distance: 24.6
click at [646, 280] on textarea "Contact builder for access - [PERSON_NAME] (Commty Sales Mgr) [PHONE_NUMBER]" at bounding box center [790, 299] width 296 height 71
type textarea "Per Zillow pics - DRON REQUIRED Contact builder for access - [PERSON_NAME] (Com…"
click at [999, 326] on div "Dashboard Inspections Templates Contacts Metrics Automations Settings Support C…" at bounding box center [530, 196] width 1061 height 2159
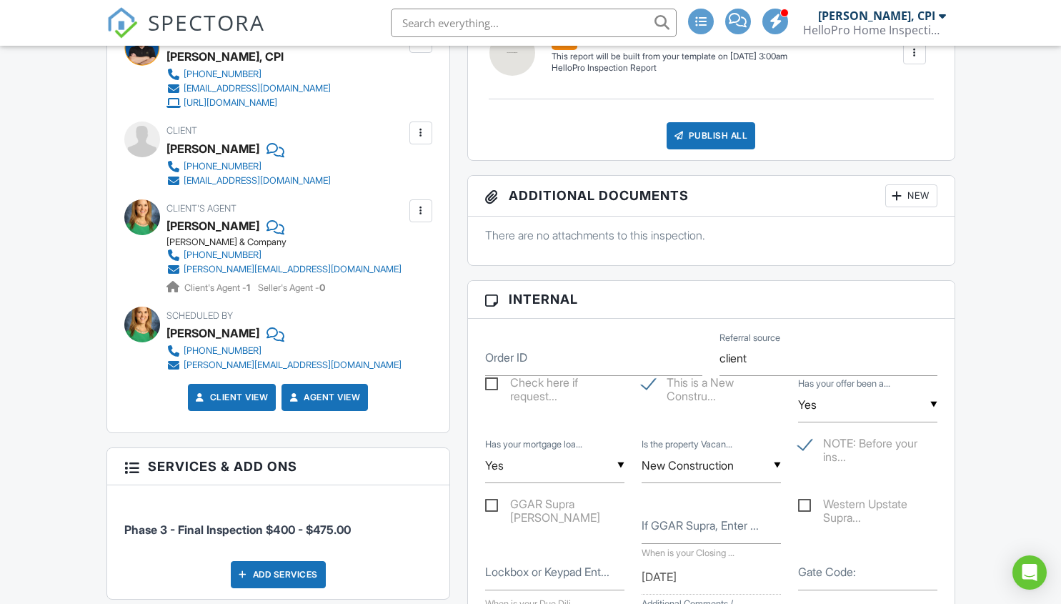
scroll to position [572, 0]
